Goal: Transaction & Acquisition: Purchase product/service

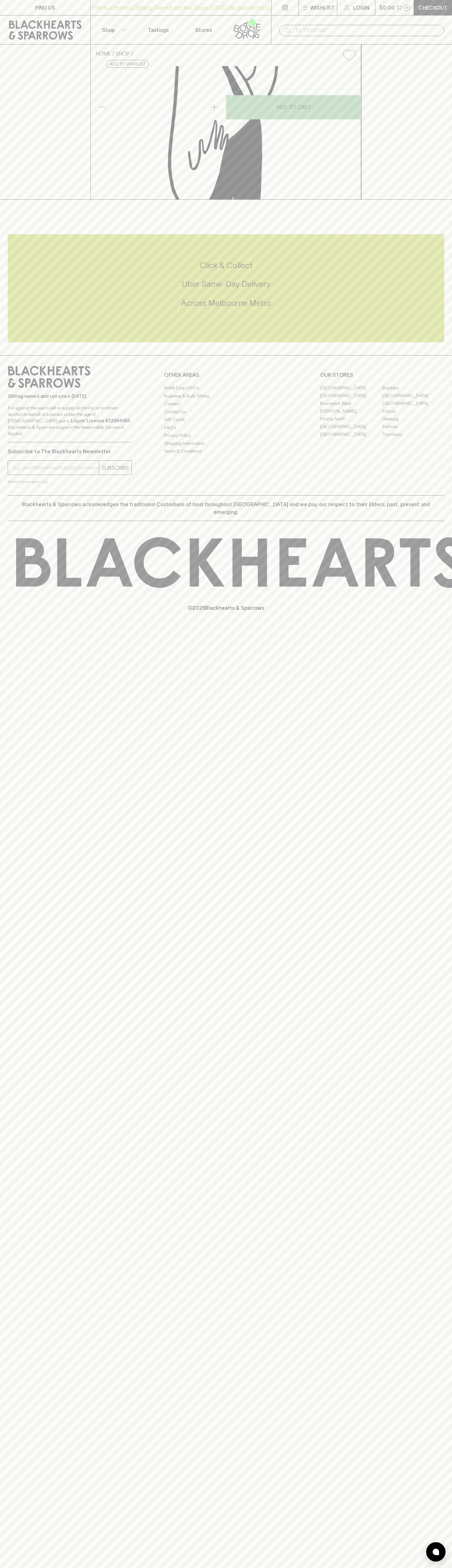
click at [430, 199] on div "HOME SHOP Fonseca Late Bottled Vintage 2018 750ml $66.00 Add to wishlist 10% di…" at bounding box center [226, 122] width 452 height 156
click at [428, 1568] on html "FIND US | No Bad Bottles | Sibling Owned and Run Since 2006 | No Bad Bottles | …" at bounding box center [226, 784] width 452 height 1568
click at [20, 99] on div "HOME SHOP Fonseca Late Bottled Vintage 2018 750ml $66.00 Add to wishlist 10% di…" at bounding box center [226, 122] width 452 height 156
